Goal: Task Accomplishment & Management: Use online tool/utility

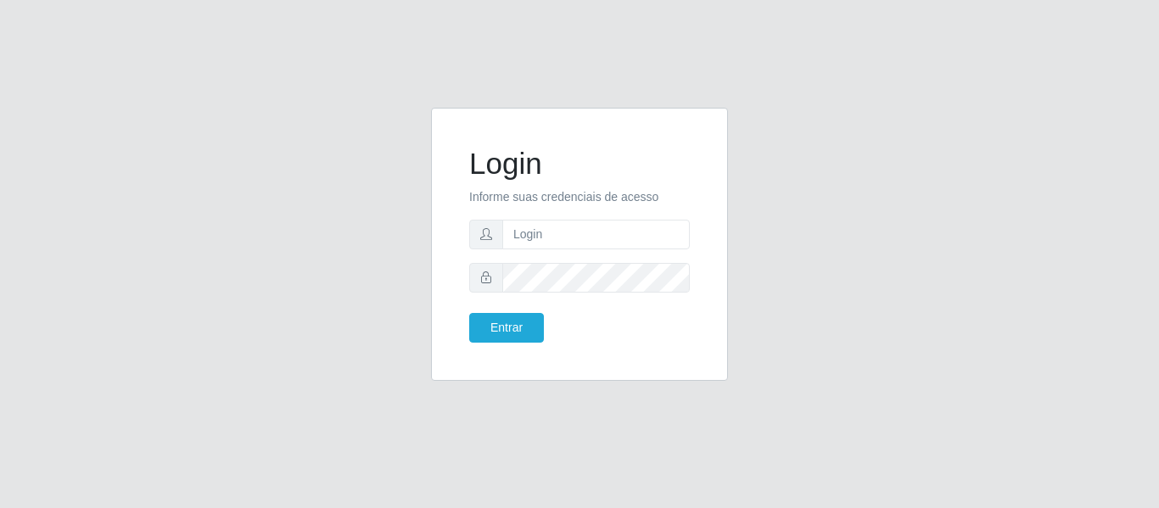
type input "[EMAIL_ADDRESS][DOMAIN_NAME]"
click at [469, 313] on button "Entrar" at bounding box center [506, 328] width 75 height 30
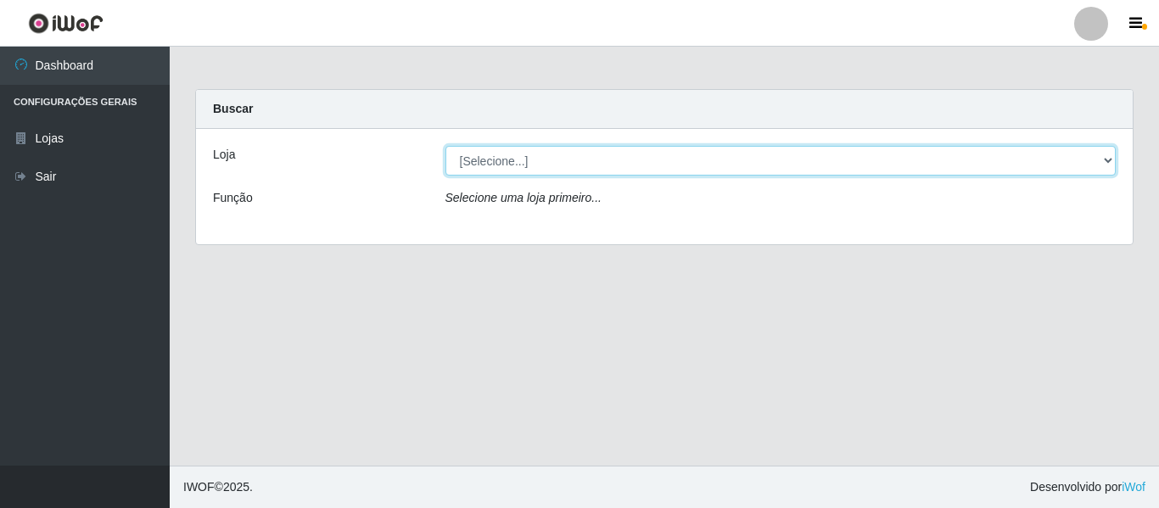
click at [1088, 155] on select "[Selecione...] SuperFácil Atacado - São Gonçalo do Amarante" at bounding box center [780, 161] width 671 height 30
select select "408"
click at [445, 146] on select "[Selecione...] SuperFácil Atacado - São Gonçalo do Amarante" at bounding box center [780, 161] width 671 height 30
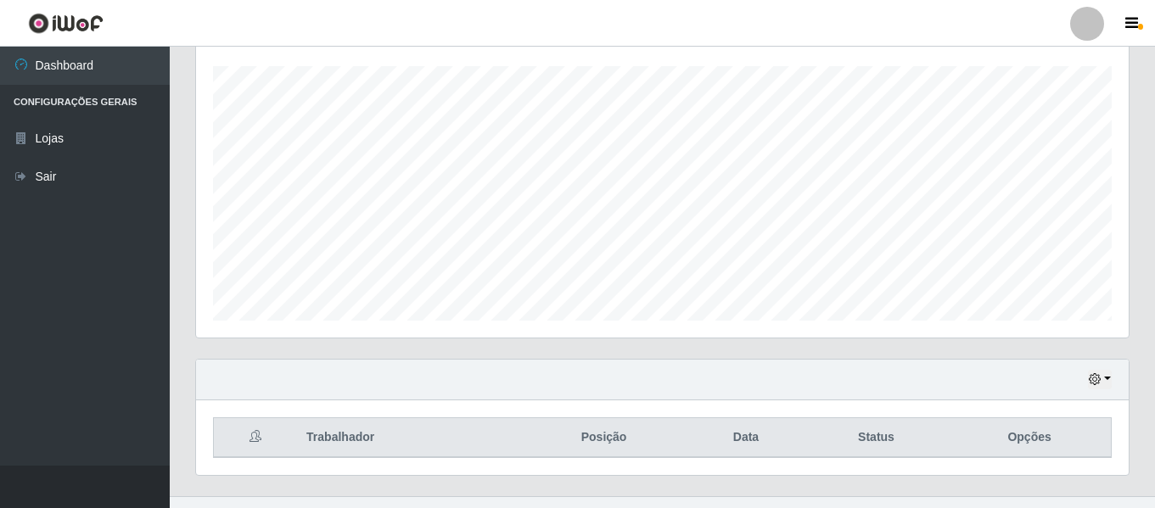
scroll to position [316, 0]
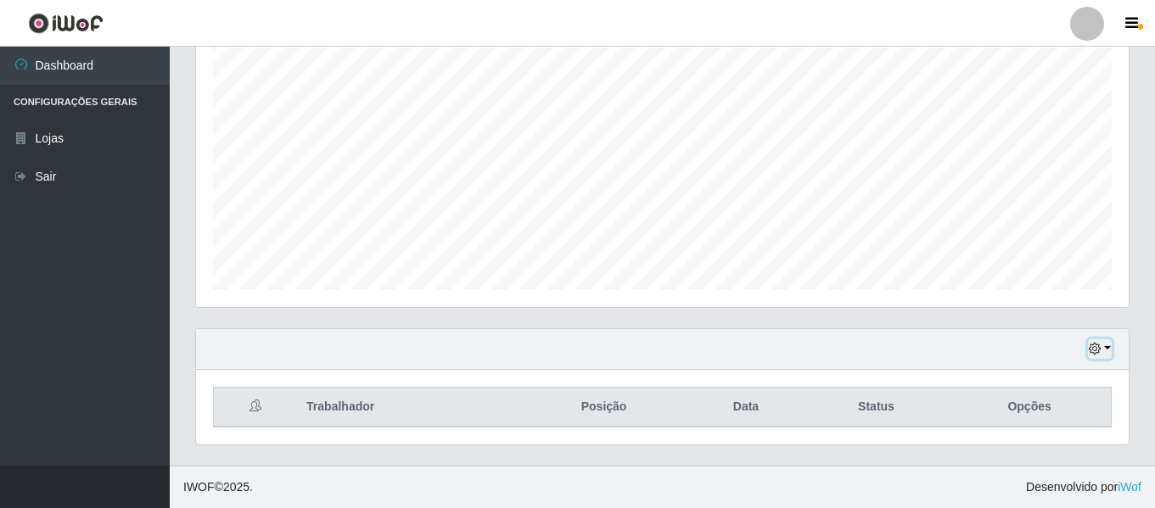
click at [1097, 347] on icon "button" at bounding box center [1094, 349] width 12 height 12
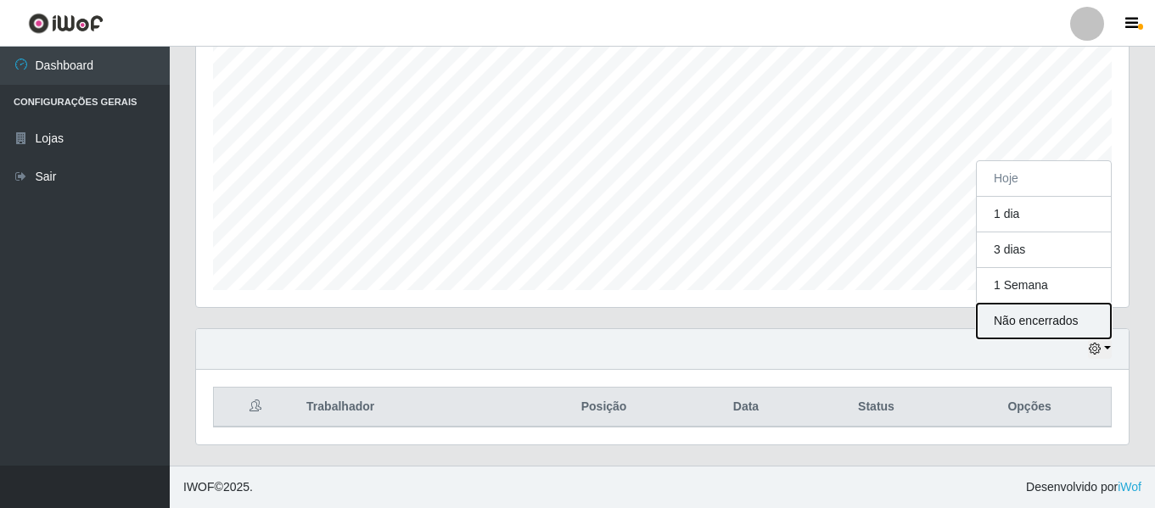
click at [1026, 315] on button "Não encerrados" at bounding box center [1043, 321] width 134 height 35
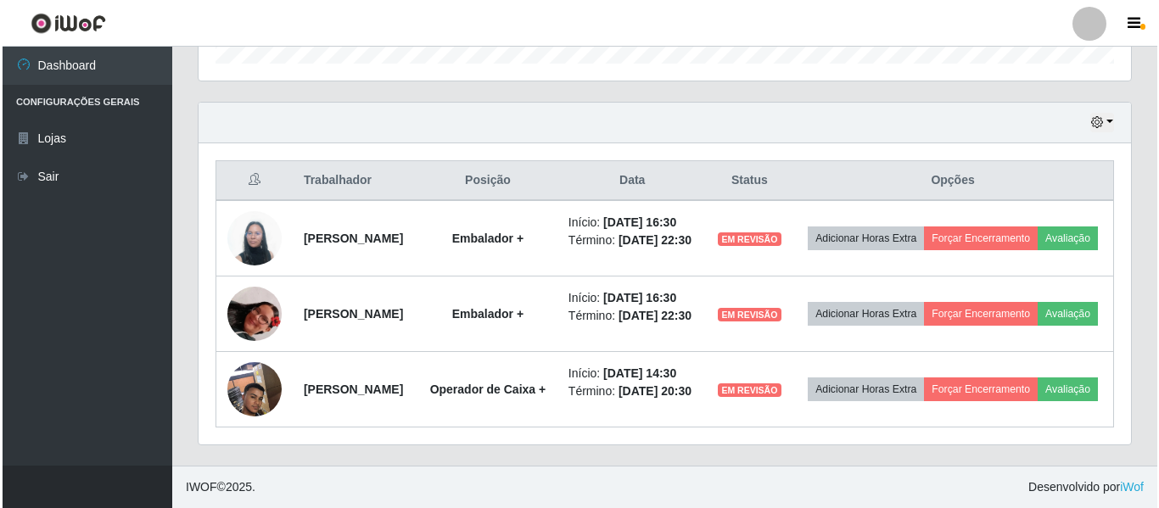
scroll to position [571, 0]
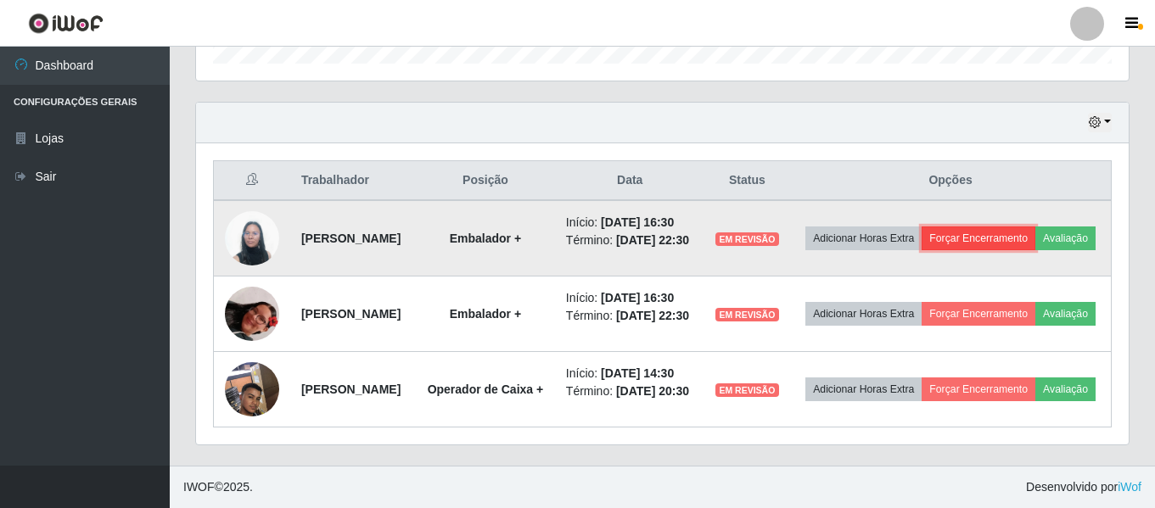
click at [1035, 227] on button "Forçar Encerramento" at bounding box center [978, 239] width 114 height 24
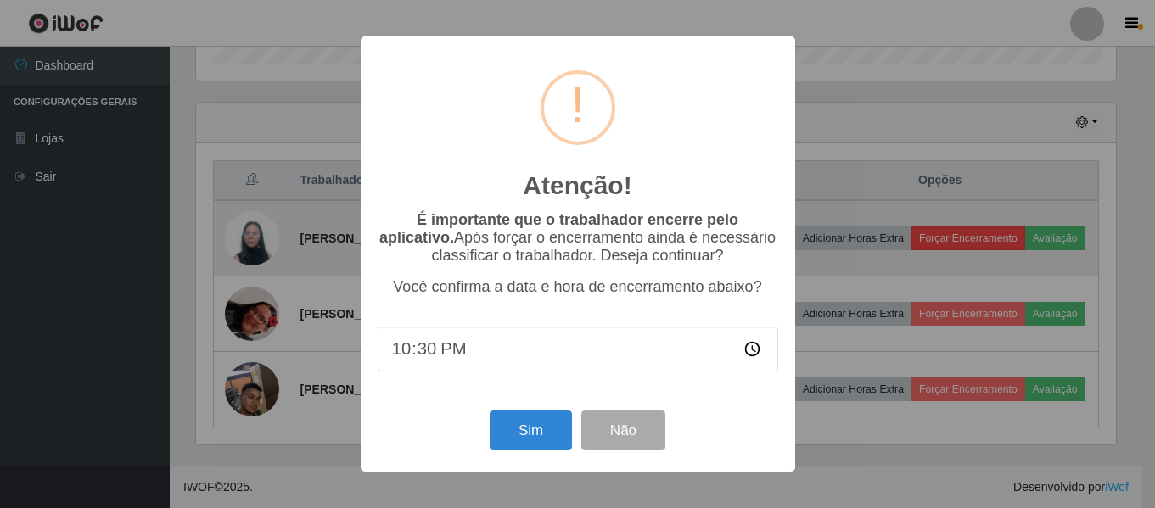
scroll to position [352, 924]
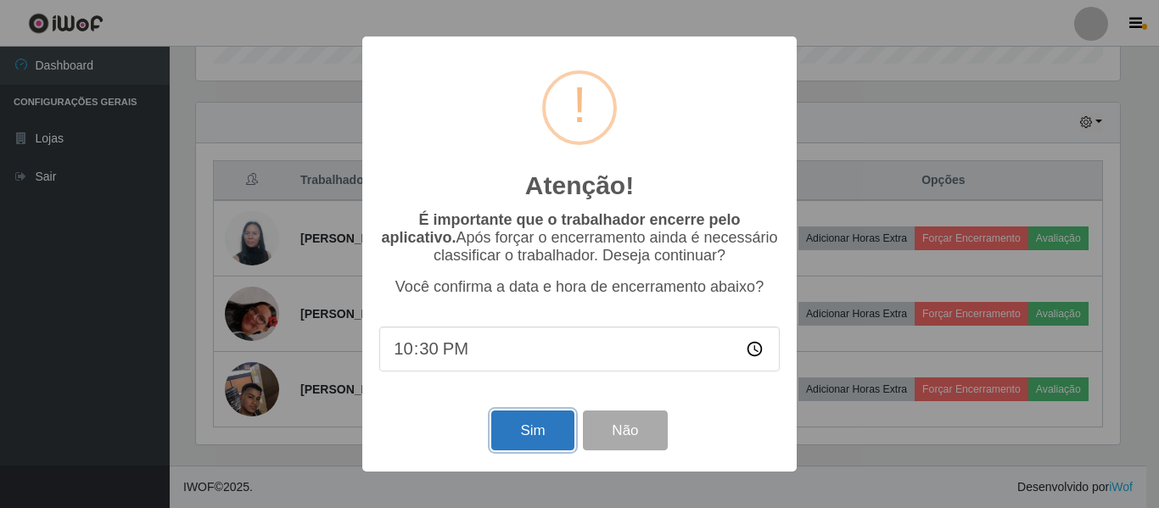
click at [520, 442] on button "Sim" at bounding box center [532, 431] width 82 height 40
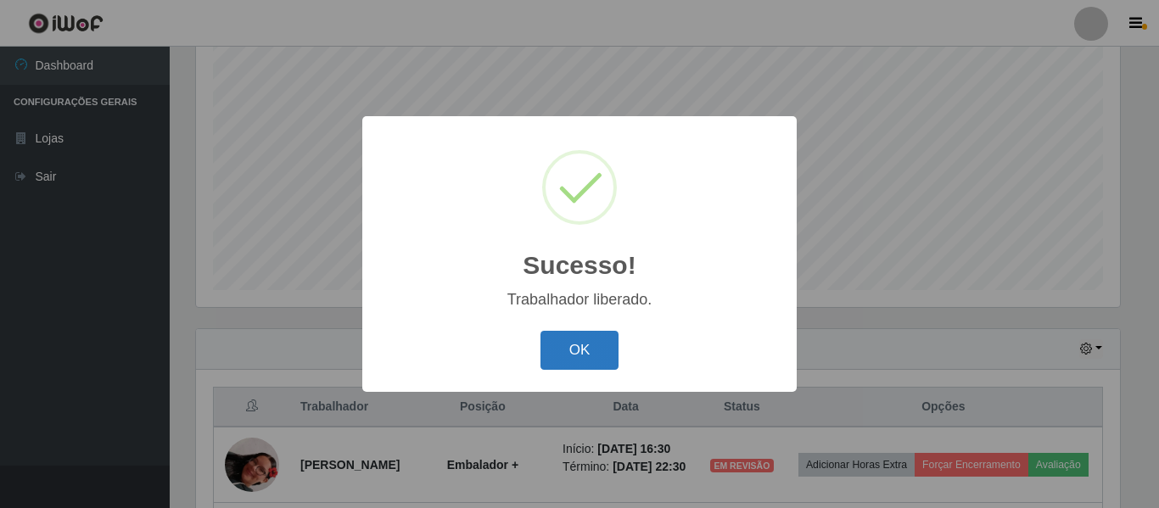
click at [580, 357] on button "OK" at bounding box center [579, 351] width 79 height 40
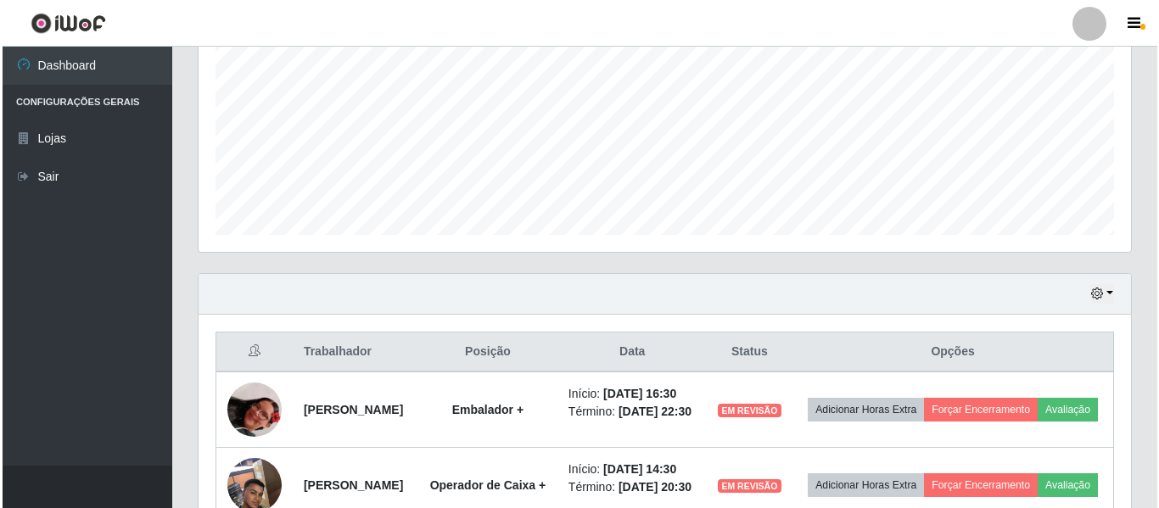
scroll to position [401, 0]
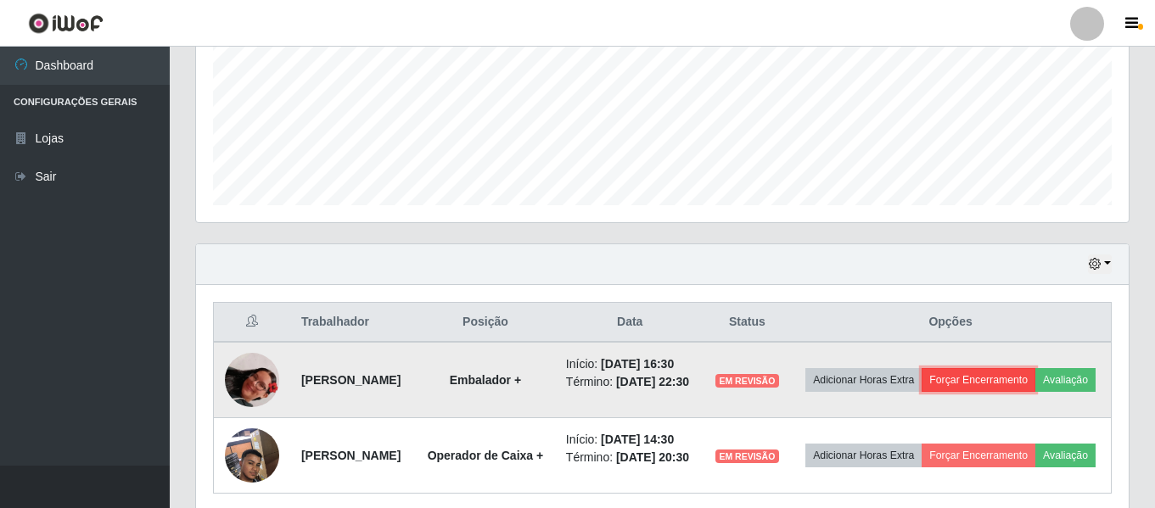
click at [1035, 383] on button "Forçar Encerramento" at bounding box center [978, 380] width 114 height 24
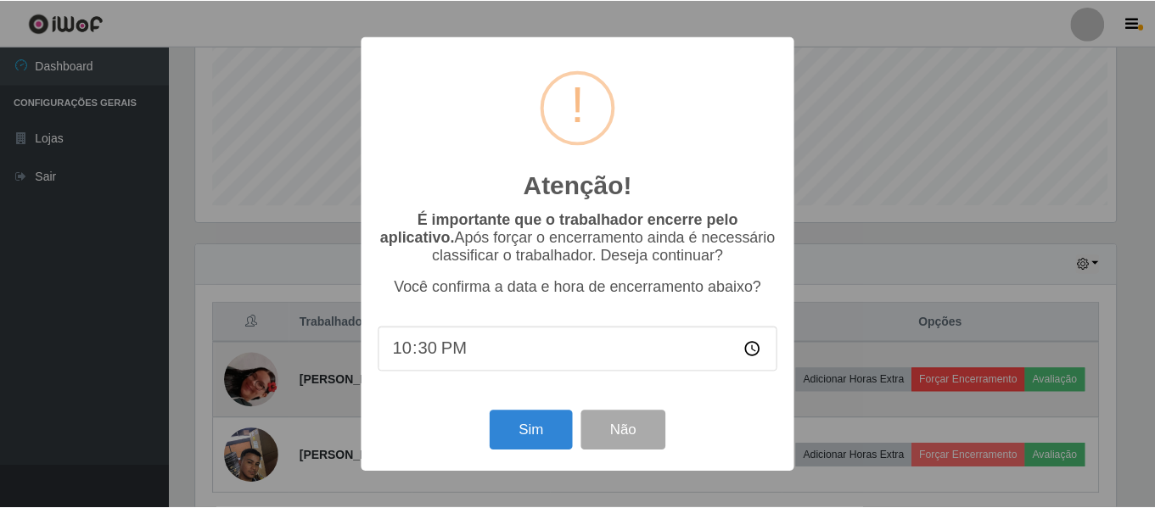
scroll to position [352, 924]
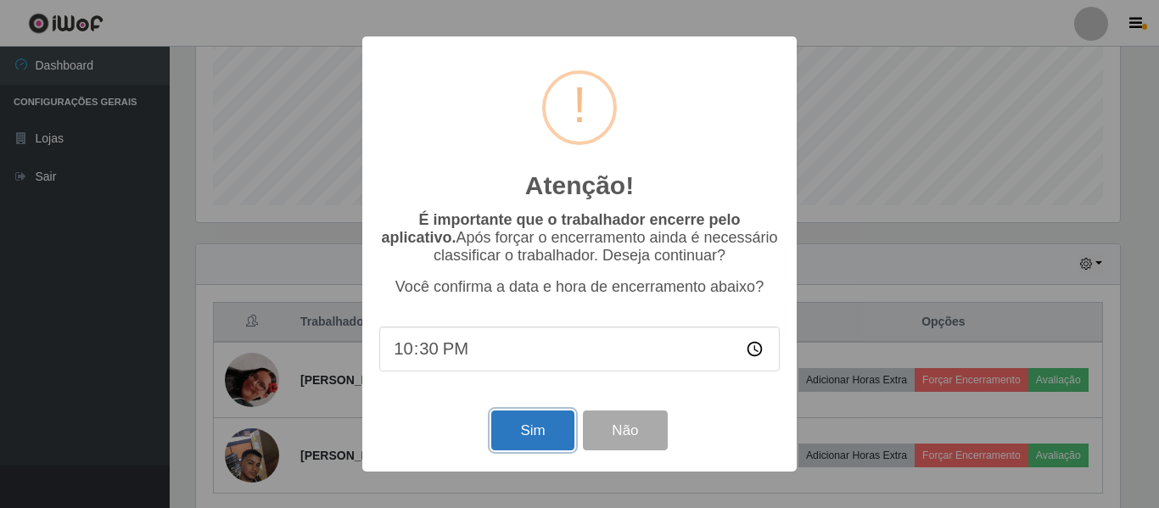
click at [526, 428] on button "Sim" at bounding box center [532, 431] width 82 height 40
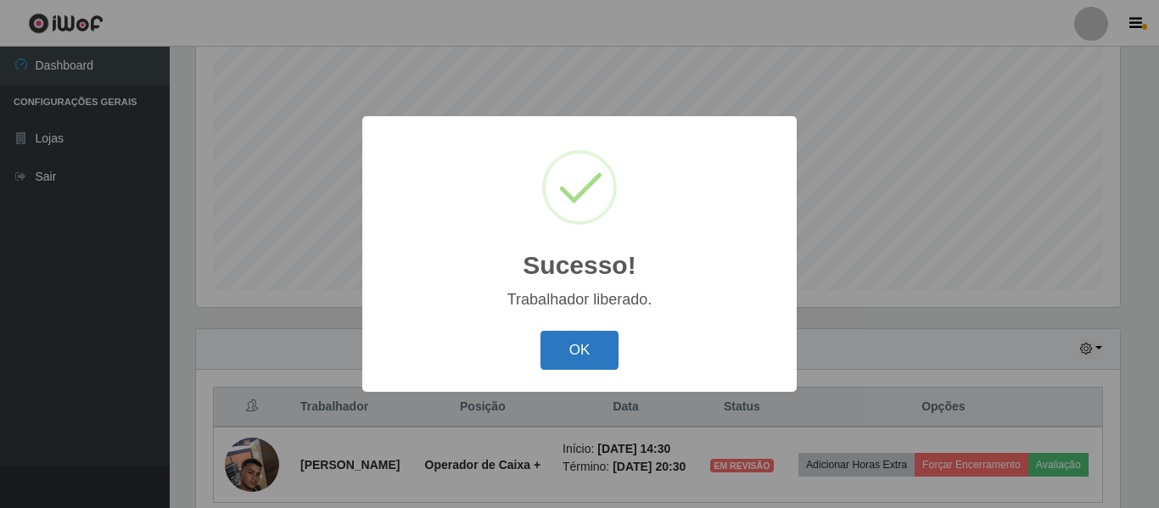
click at [573, 361] on button "OK" at bounding box center [579, 351] width 79 height 40
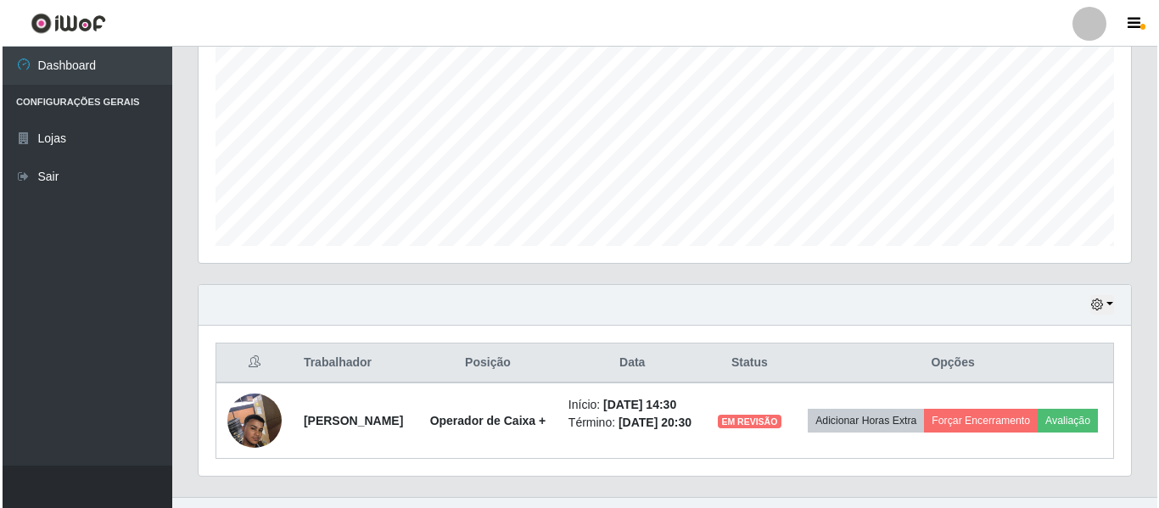
scroll to position [405, 0]
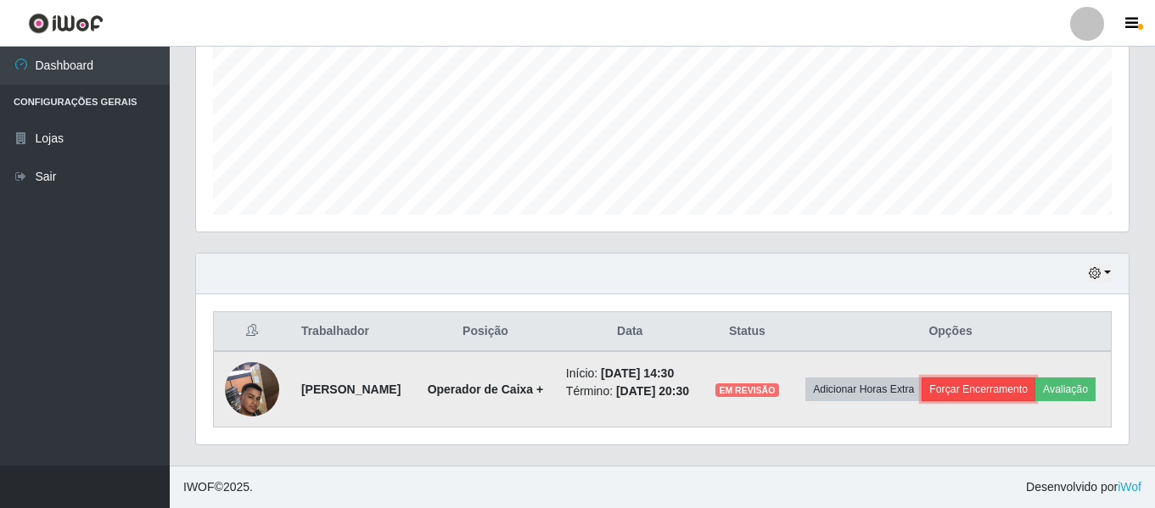
click at [1035, 378] on button "Forçar Encerramento" at bounding box center [978, 390] width 114 height 24
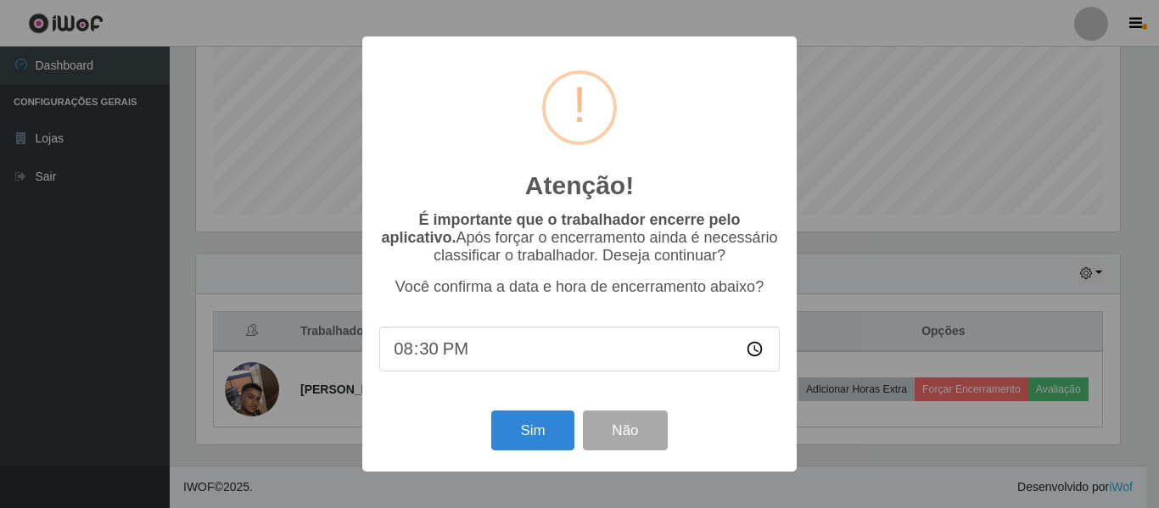
click at [887, 226] on div "Atenção! × É importante que o trabalhador encerre pelo aplicativo. Após forçar …" at bounding box center [579, 254] width 1159 height 508
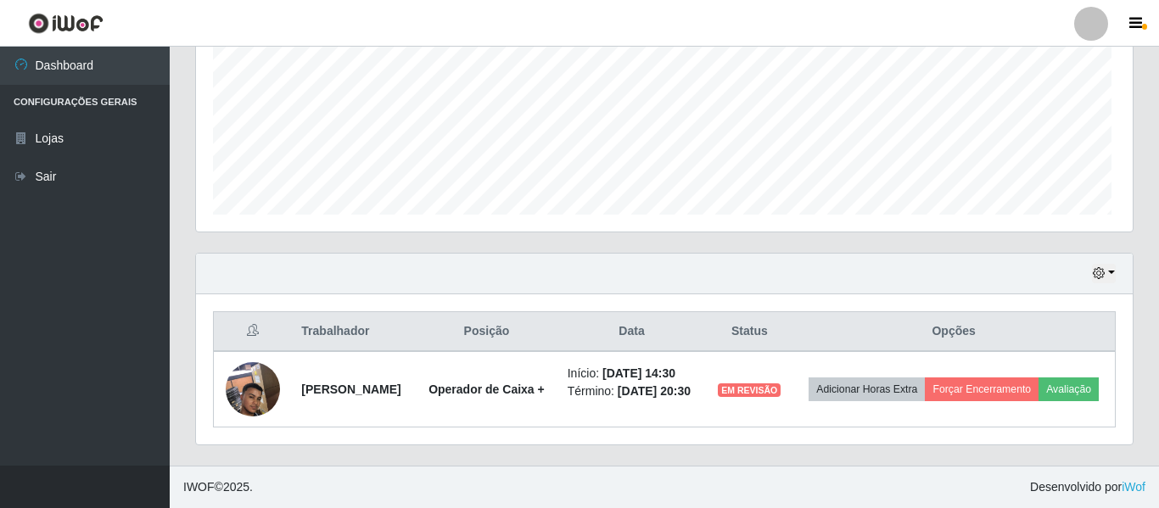
scroll to position [352, 932]
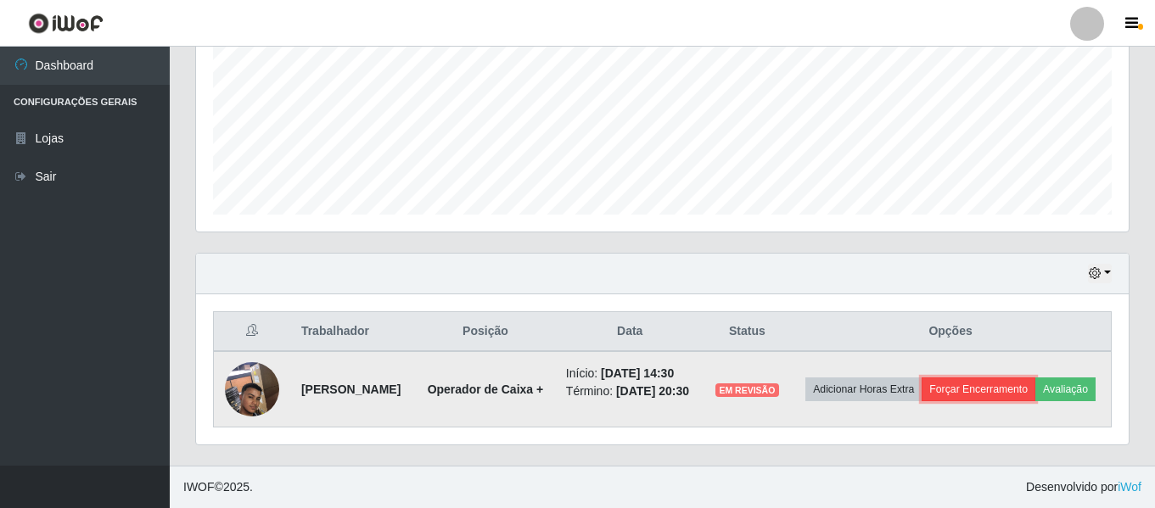
click at [1027, 378] on button "Forçar Encerramento" at bounding box center [978, 390] width 114 height 24
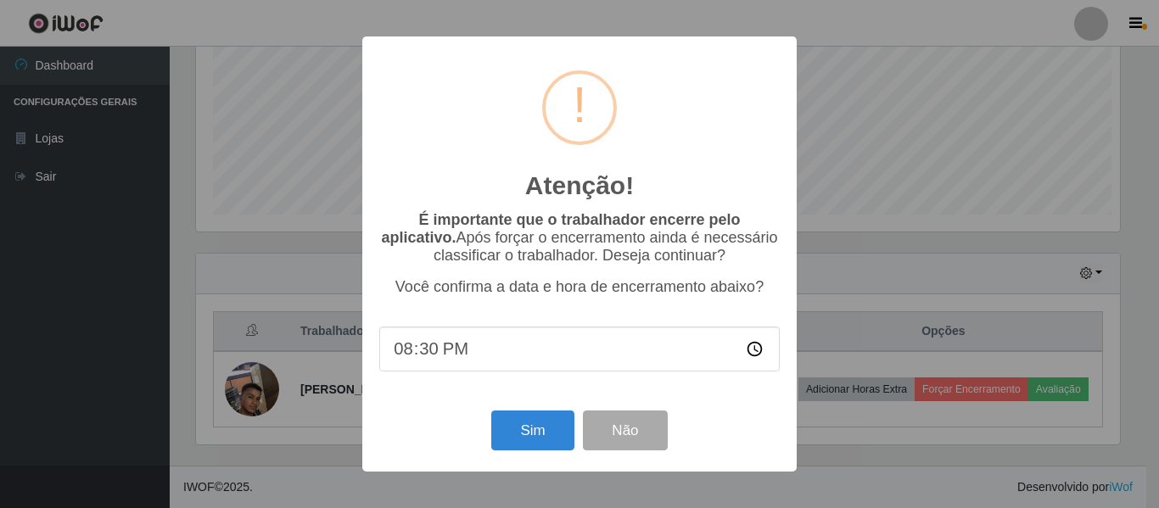
scroll to position [0, 0]
click at [541, 428] on button "Sim" at bounding box center [532, 431] width 82 height 40
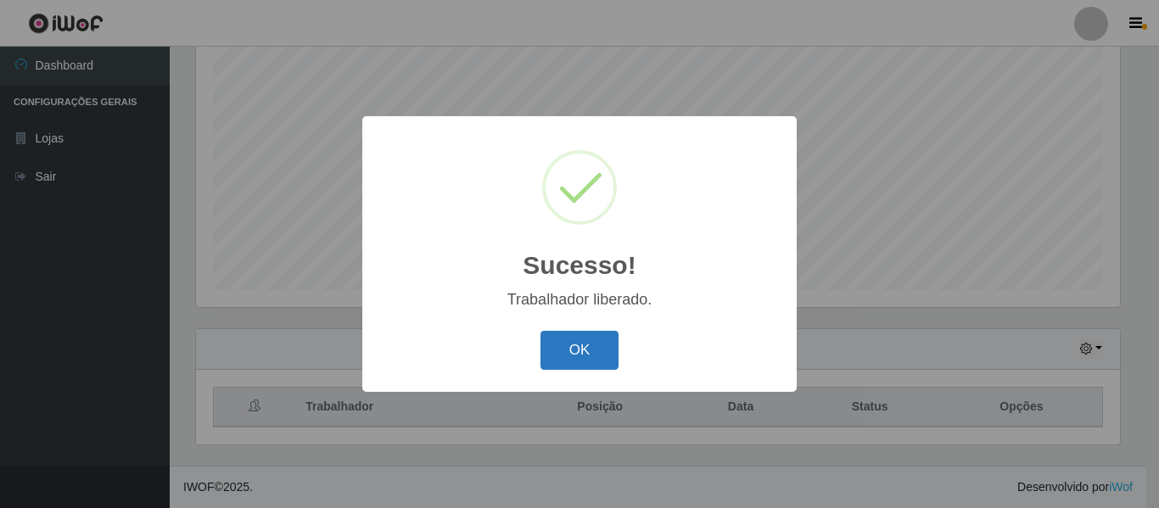
click at [599, 344] on button "OK" at bounding box center [579, 351] width 79 height 40
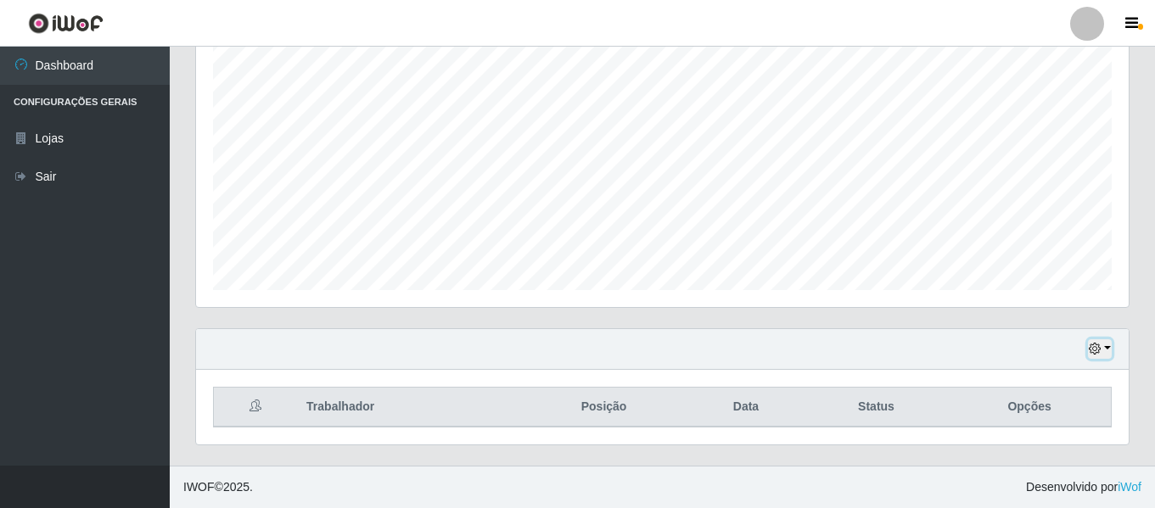
click at [1090, 342] on button "button" at bounding box center [1100, 349] width 24 height 20
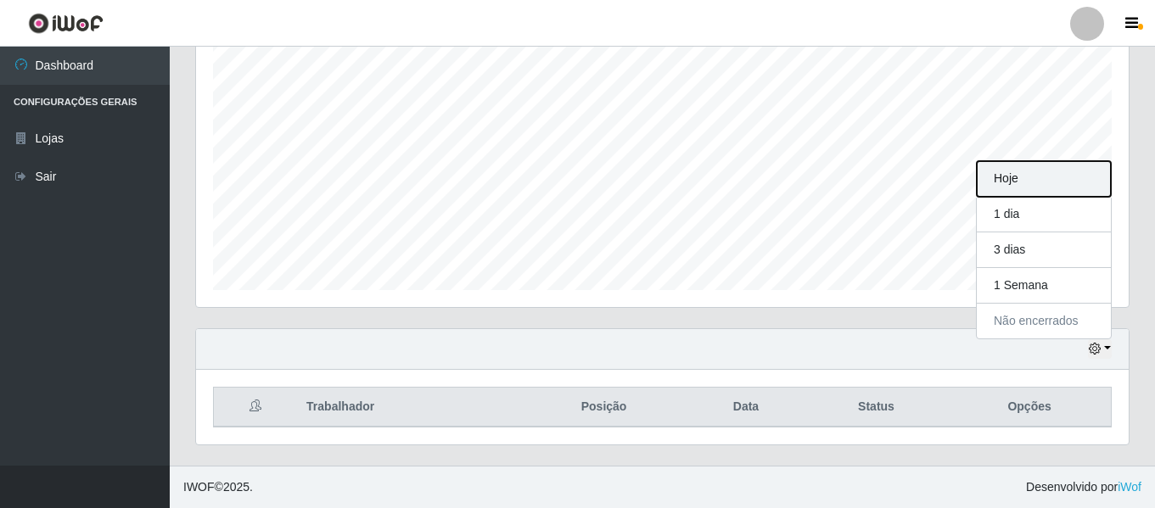
click at [1052, 179] on button "Hoje" at bounding box center [1043, 179] width 134 height 36
